Goal: Task Accomplishment & Management: Manage account settings

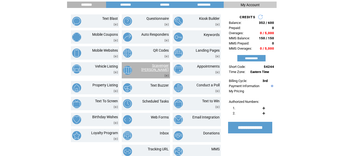
scroll to position [51, 0]
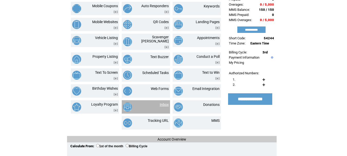
click at [164, 102] on link "Inbox" at bounding box center [164, 104] width 9 height 4
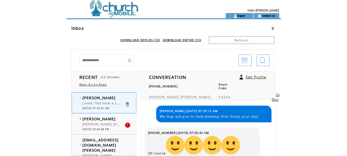
scroll to position [420, 0]
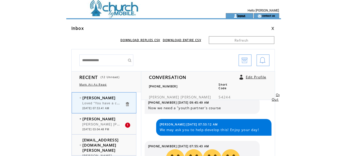
click at [243, 16] on link "logout" at bounding box center [241, 15] width 8 height 3
